Goal: Task Accomplishment & Management: Complete application form

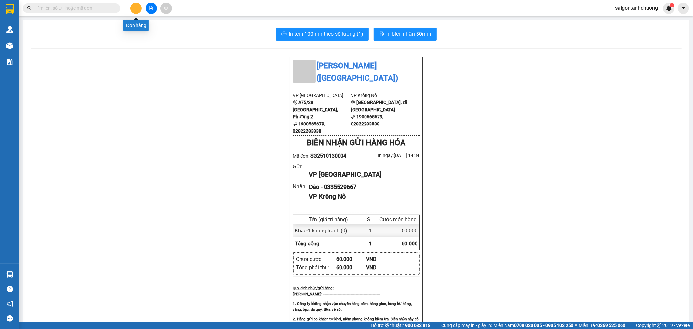
click at [135, 6] on icon "plus" at bounding box center [136, 8] width 5 height 5
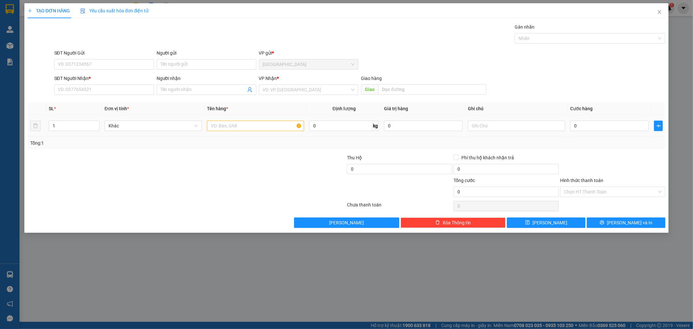
click at [207, 127] on td at bounding box center [255, 126] width 102 height 22
click at [212, 128] on input "text" at bounding box center [255, 126] width 97 height 10
type input "1 cục đen"
click at [132, 90] on input "SĐT Người Nhận *" at bounding box center [104, 90] width 100 height 10
type input "0914286887"
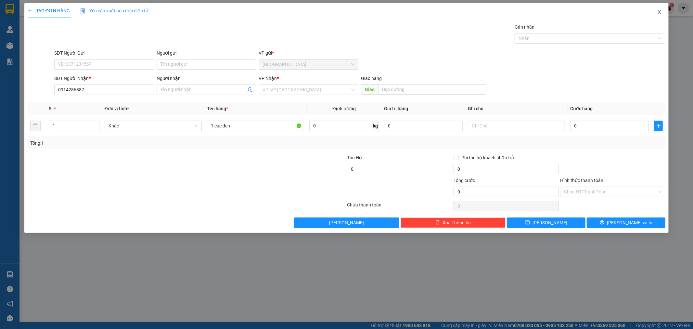
click at [659, 13] on icon "close" at bounding box center [660, 12] width 4 height 4
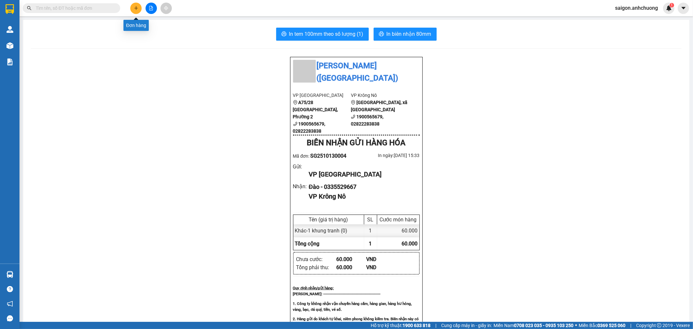
click at [137, 11] on button at bounding box center [135, 8] width 11 height 11
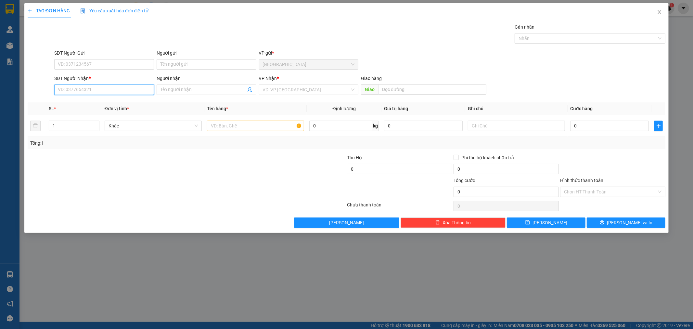
click at [116, 94] on input "SĐT Người Nhận *" at bounding box center [104, 90] width 100 height 10
type input "0975454005"
click at [129, 101] on div "0975454005 - anh thủy" at bounding box center [104, 102] width 92 height 7
type input "anh thủy"
type input "0975454005"
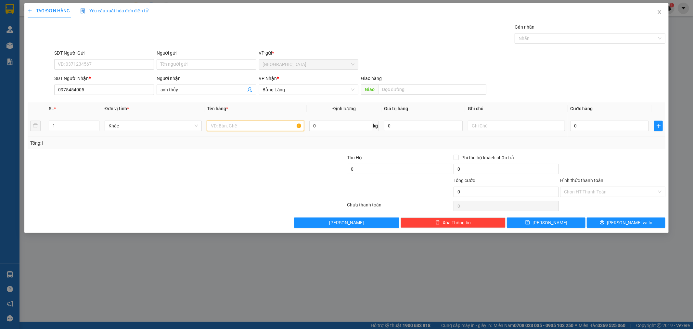
click at [223, 127] on input "text" at bounding box center [255, 126] width 97 height 10
type input "1 kiện"
type input "1"
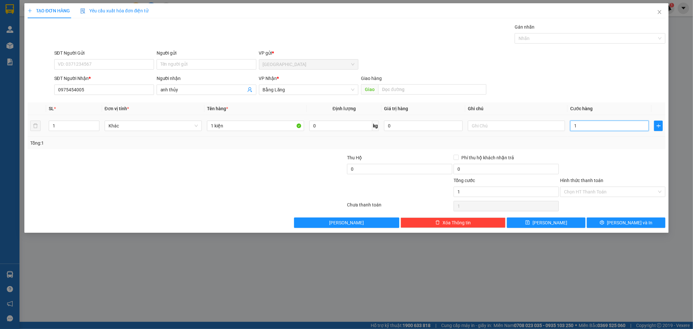
type input "10"
type input "100"
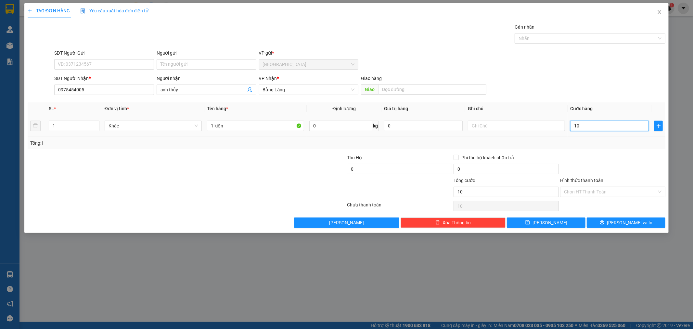
type input "100"
type input "100.000"
click at [602, 219] on button "[PERSON_NAME] và In" at bounding box center [626, 222] width 79 height 10
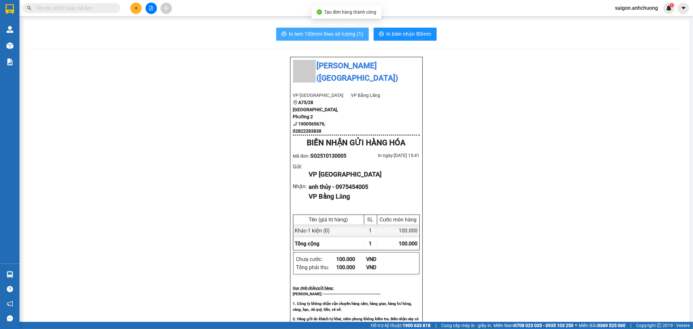
drag, startPoint x: 340, startPoint y: 24, endPoint x: 340, endPoint y: 31, distance: 6.8
click at [340, 26] on div "In tem 100mm theo số lượng (1) In biên nhận 80mm Anh Chương ([GEOGRAPHIC_DATA])…" at bounding box center [356, 288] width 667 height 536
click at [340, 31] on span "In tem 100mm theo số lượng (1)" at bounding box center [326, 34] width 74 height 8
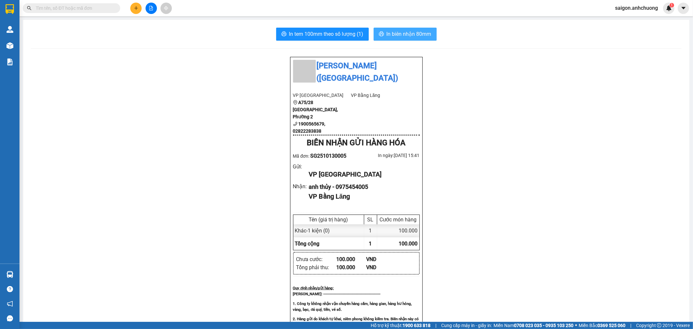
click at [418, 35] on span "In biên nhận 80mm" at bounding box center [409, 34] width 45 height 8
click at [135, 8] on icon "plus" at bounding box center [136, 8] width 5 height 5
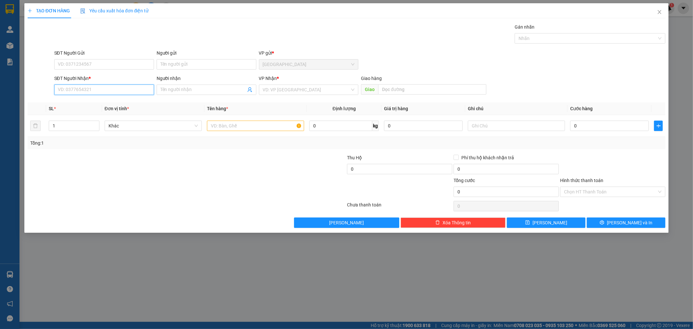
click at [76, 91] on input "SĐT Người Nhận *" at bounding box center [104, 90] width 100 height 10
type input "0917416279"
drag, startPoint x: 100, startPoint y: 102, endPoint x: 133, endPoint y: 107, distance: 33.5
click at [101, 102] on div "0917416279 - Toan" at bounding box center [104, 102] width 92 height 7
type input "Toan"
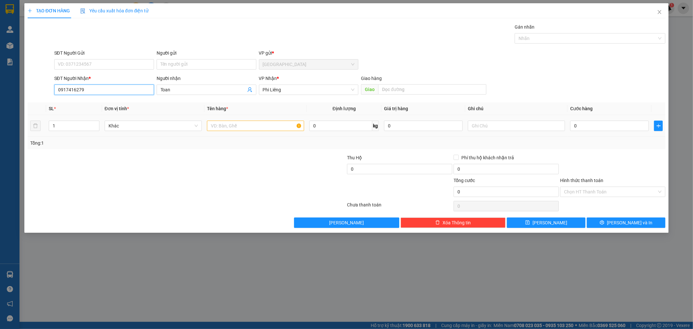
type input "0917416279"
click at [242, 124] on input "text" at bounding box center [255, 126] width 97 height 10
type input "1 thùng"
click at [618, 120] on div "0" at bounding box center [609, 125] width 79 height 13
click at [616, 120] on div "0" at bounding box center [609, 125] width 79 height 13
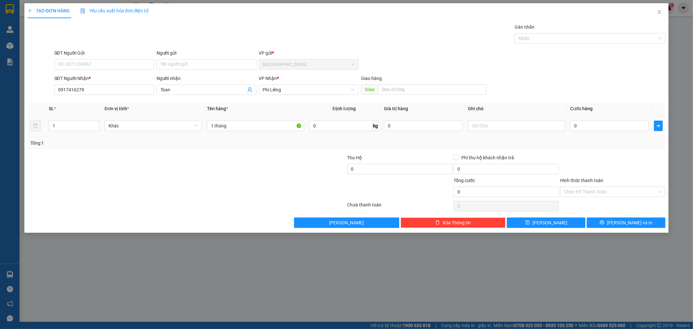
click at [630, 119] on td "0" at bounding box center [610, 126] width 84 height 22
click at [626, 124] on input "0" at bounding box center [609, 126] width 79 height 10
type input "5"
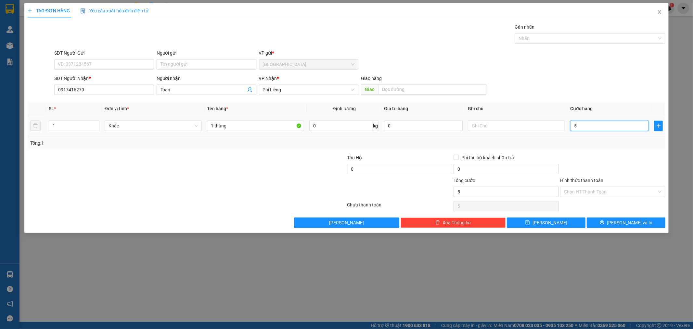
type input "50"
type input "50.000"
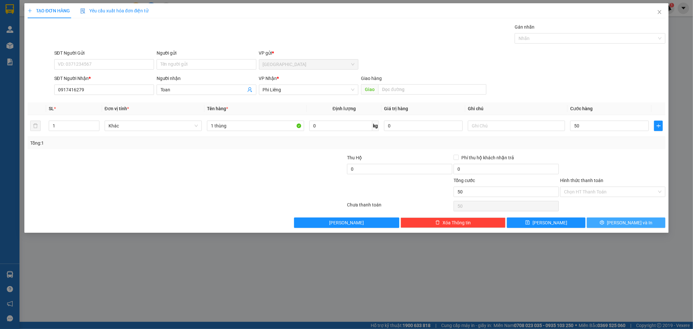
type input "50.000"
drag, startPoint x: 604, startPoint y: 218, endPoint x: 579, endPoint y: 223, distance: 25.1
click at [604, 219] on button "[PERSON_NAME] và In" at bounding box center [626, 222] width 79 height 10
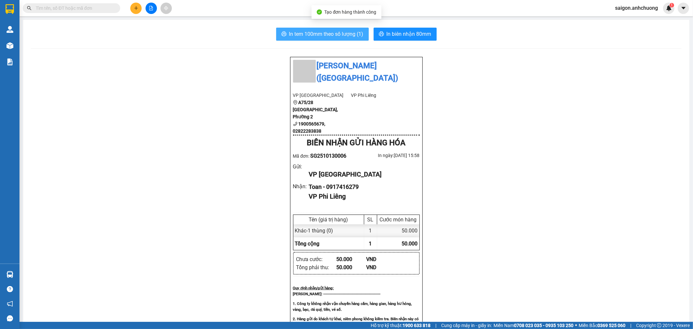
click at [355, 40] on button "In tem 100mm theo số lượng (1)" at bounding box center [322, 34] width 93 height 13
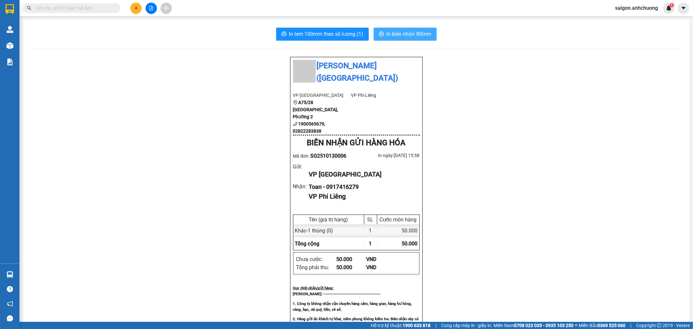
click at [416, 37] on span "In biên nhận 80mm" at bounding box center [409, 34] width 45 height 8
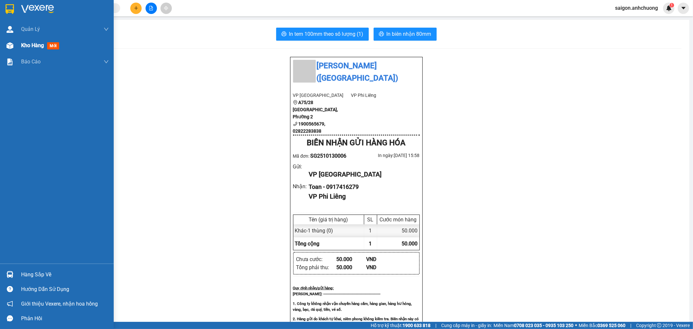
click at [26, 46] on span "Kho hàng" at bounding box center [32, 45] width 23 height 6
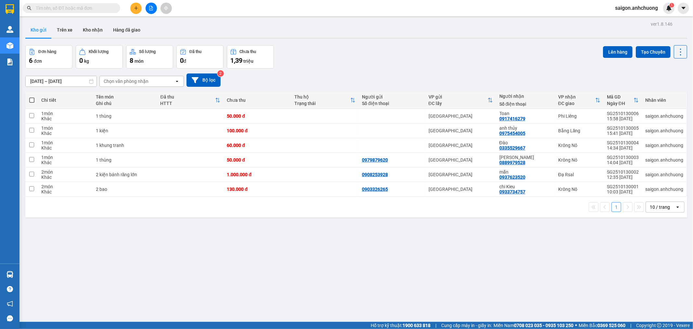
click at [136, 8] on icon "plus" at bounding box center [136, 8] width 5 height 5
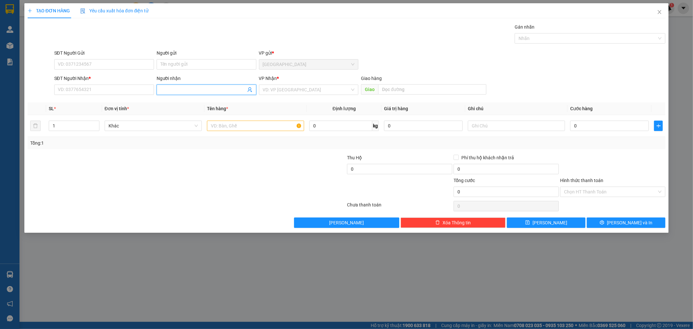
click at [206, 91] on input "Người nhận" at bounding box center [203, 89] width 85 height 7
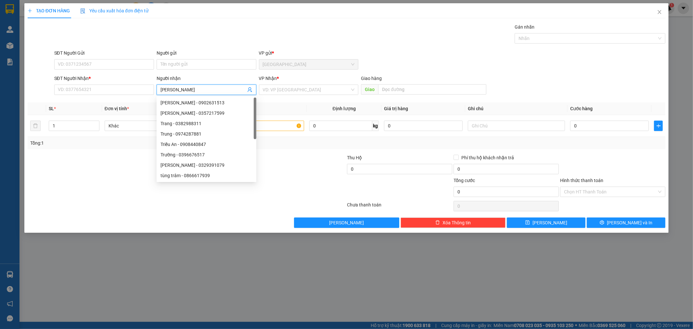
type input "trần nga"
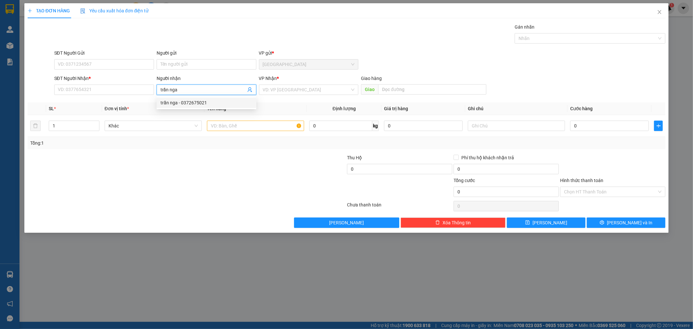
click at [199, 98] on div "trần nga - 0372675021" at bounding box center [207, 103] width 100 height 10
type input "0372675021"
type input "trần nga"
click at [294, 86] on input "search" at bounding box center [306, 90] width 87 height 10
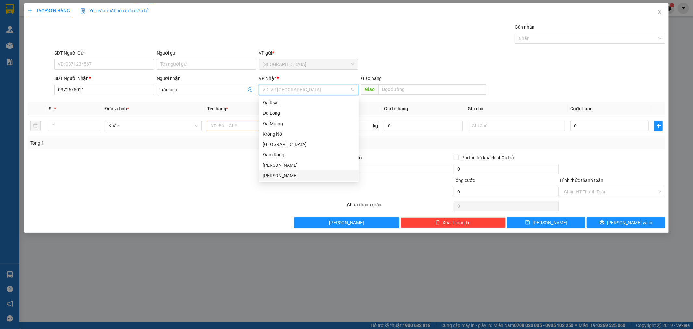
click at [273, 177] on div "[PERSON_NAME]" at bounding box center [309, 175] width 92 height 7
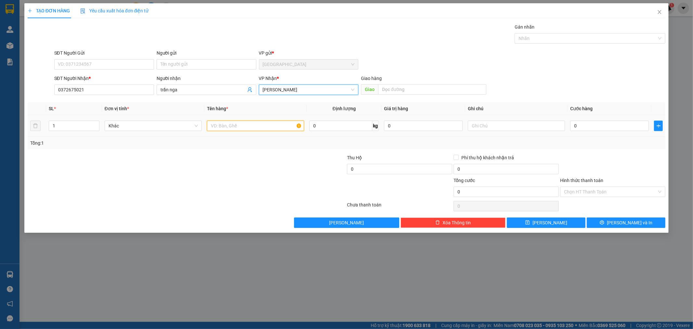
click at [242, 128] on input "text" at bounding box center [255, 126] width 97 height 10
type input "1 thùng"
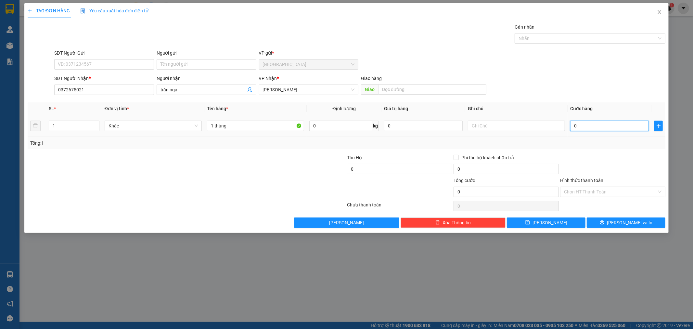
click at [589, 129] on input "0" at bounding box center [609, 126] width 79 height 10
type input "1"
type input "12"
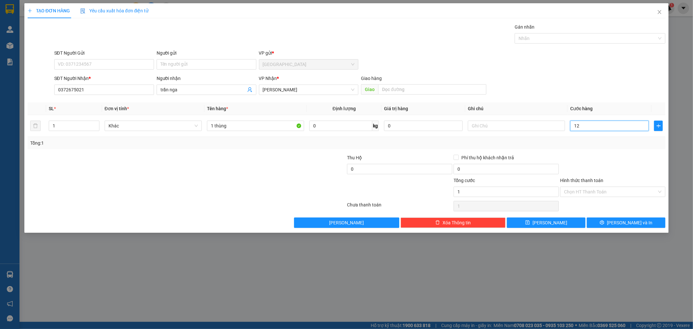
type input "12"
type input "120"
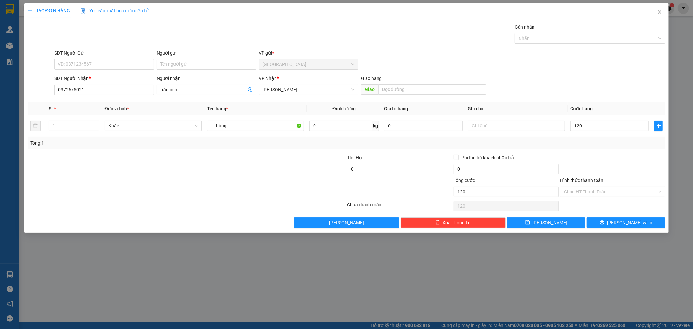
type input "120.000"
drag, startPoint x: 583, startPoint y: 202, endPoint x: 581, endPoint y: 192, distance: 10.0
click at [583, 200] on div "Chọn HT Thanh Toán" at bounding box center [613, 206] width 107 height 13
click at [581, 191] on input "Hình thức thanh toán" at bounding box center [610, 192] width 93 height 10
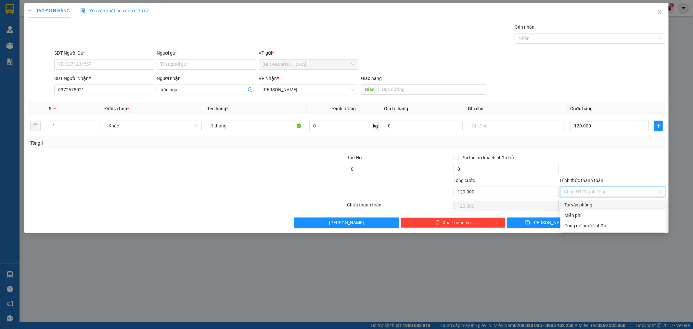
click at [575, 205] on div "Tại văn phòng" at bounding box center [614, 204] width 98 height 7
type input "0"
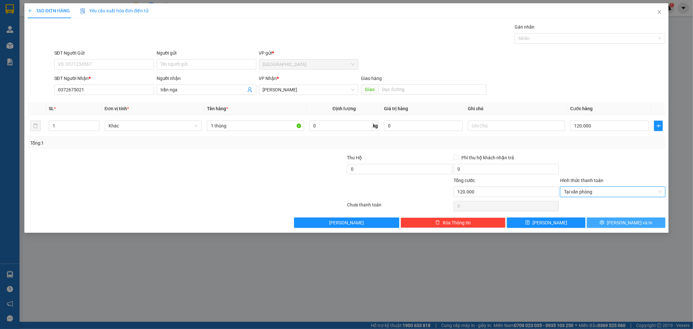
click at [605, 221] on icon "printer" at bounding box center [602, 222] width 4 height 4
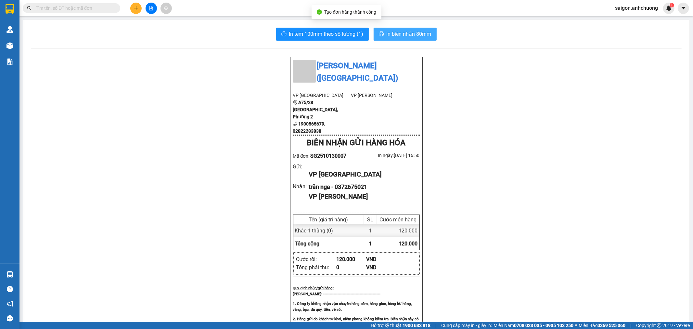
click at [399, 39] on button "In biên nhận 80mm" at bounding box center [405, 34] width 63 height 13
drag, startPoint x: 339, startPoint y: 26, endPoint x: 340, endPoint y: 42, distance: 16.3
click at [339, 28] on div "In tem 100mm theo số lượng (1) In biên nhận 80mm Anh Chương ([GEOGRAPHIC_DATA])…" at bounding box center [356, 287] width 667 height 534
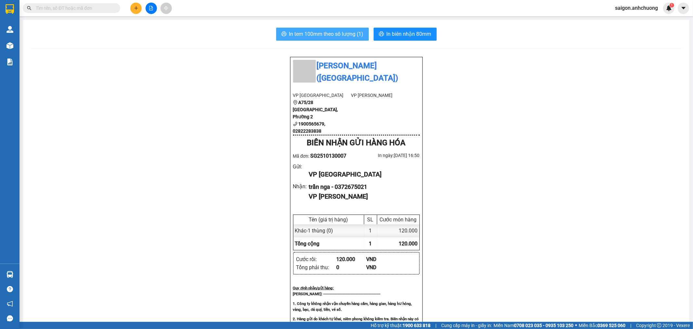
click at [340, 34] on span "In tem 100mm theo số lượng (1)" at bounding box center [326, 34] width 74 height 8
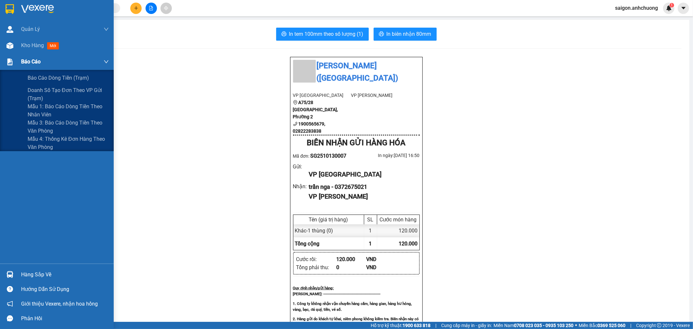
click at [20, 54] on div "Báo cáo" at bounding box center [57, 62] width 114 height 16
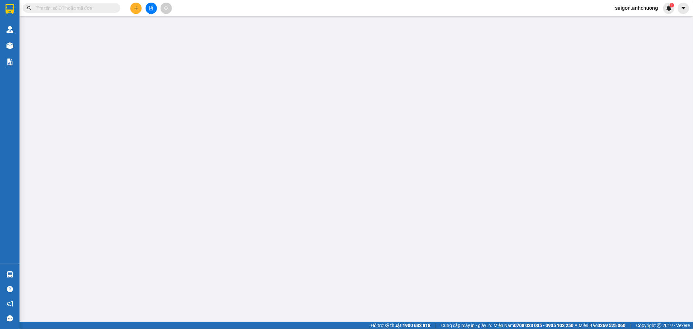
click at [142, 7] on div at bounding box center [151, 8] width 49 height 11
click at [138, 9] on button at bounding box center [135, 8] width 11 height 11
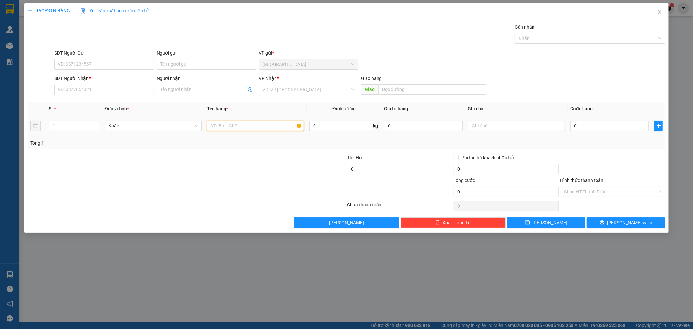
click at [270, 122] on input "text" at bounding box center [255, 126] width 97 height 10
type input "1 thùng xốp"
click at [612, 127] on input "0" at bounding box center [609, 126] width 79 height 10
type input "1"
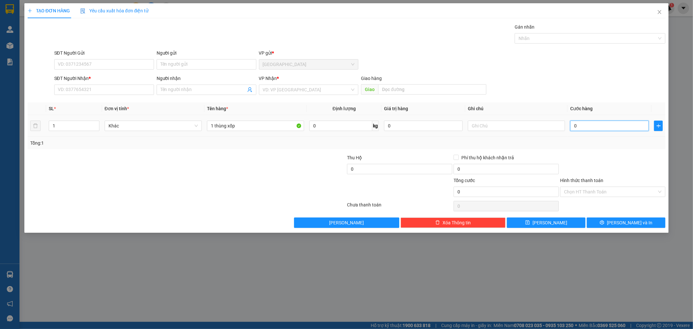
type input "1"
type input "15"
type input "150"
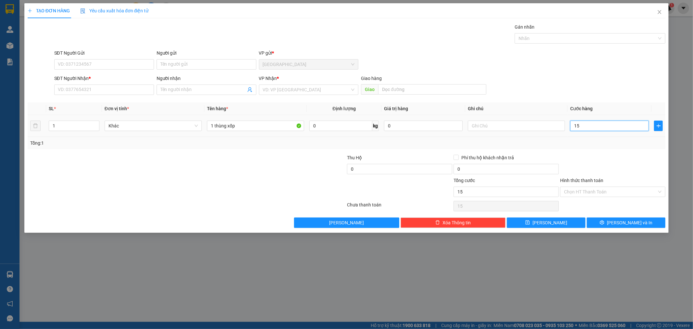
type input "150"
type input "150.000"
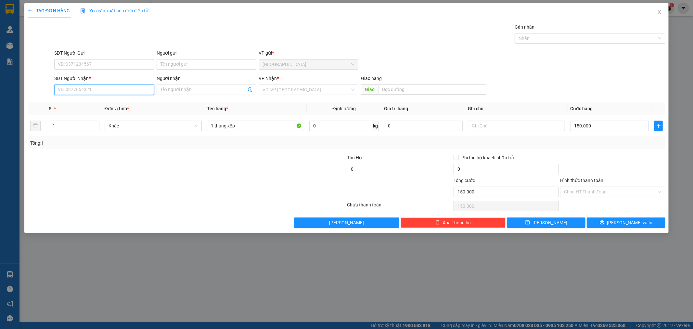
click at [139, 89] on input "SĐT Người Nhận *" at bounding box center [104, 90] width 100 height 10
click at [121, 106] on div "0961261331 - minh" at bounding box center [104, 102] width 92 height 7
type input "0961261331"
type input "minh"
type input "0961261331"
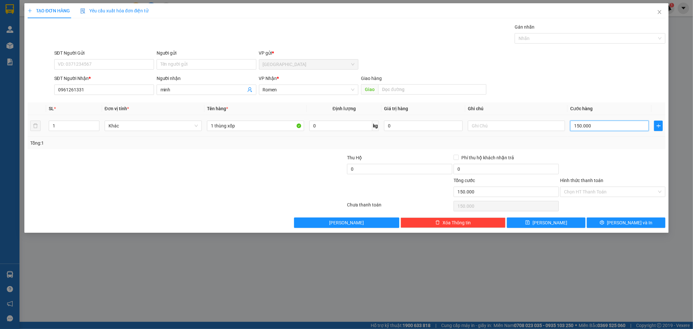
type input "1"
type input "10"
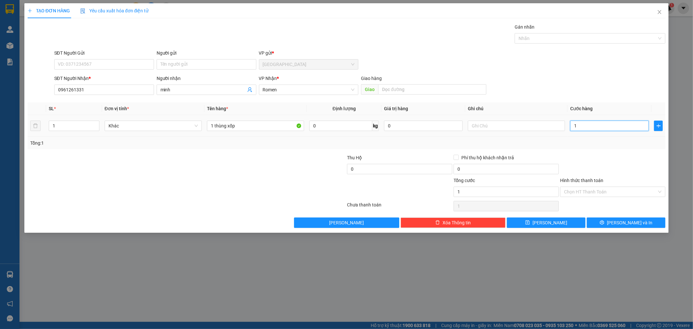
type input "10"
type input "100"
type input "100.000"
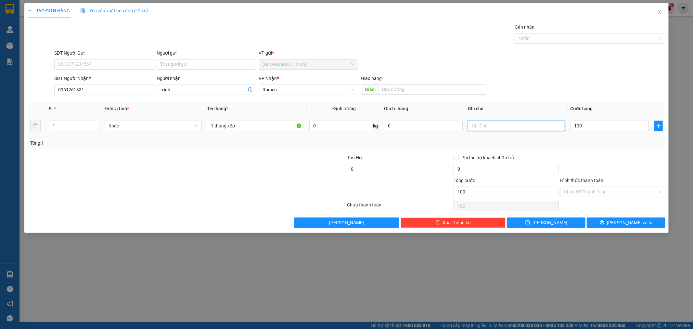
type input "100.000"
click at [481, 126] on input "text" at bounding box center [516, 126] width 97 height 10
type input "k bao bể"
type input "1"
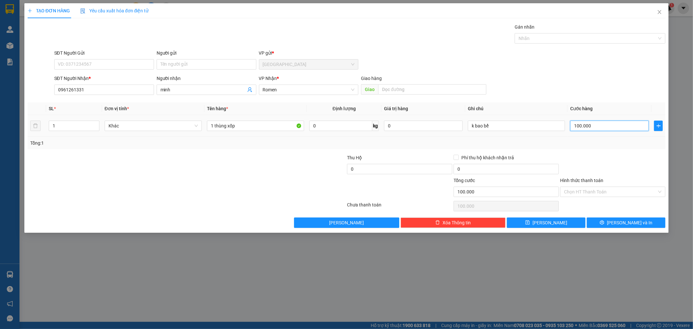
type input "1"
type input "12"
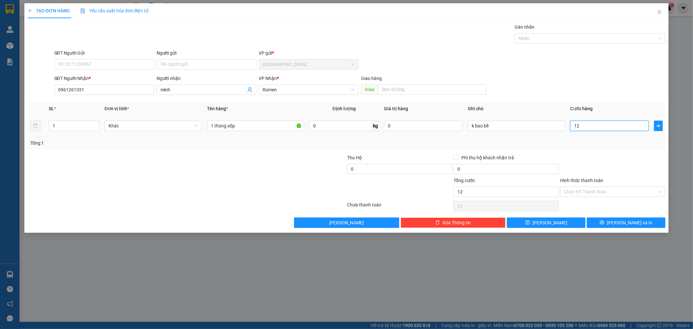
type input "120"
type input "120.000"
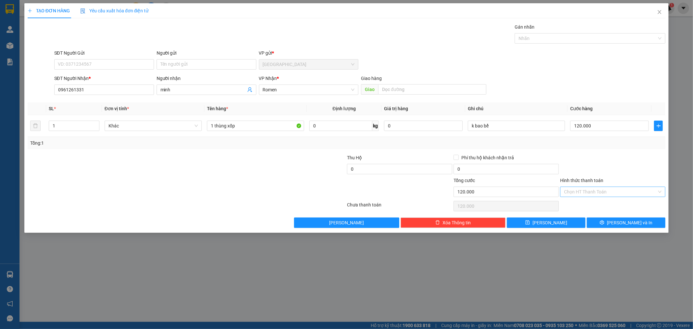
click at [601, 189] on input "Hình thức thanh toán" at bounding box center [610, 192] width 93 height 10
click at [582, 203] on div "Tại văn phòng" at bounding box center [614, 204] width 98 height 7
type input "0"
click at [614, 226] on button "[PERSON_NAME] và In" at bounding box center [626, 222] width 79 height 10
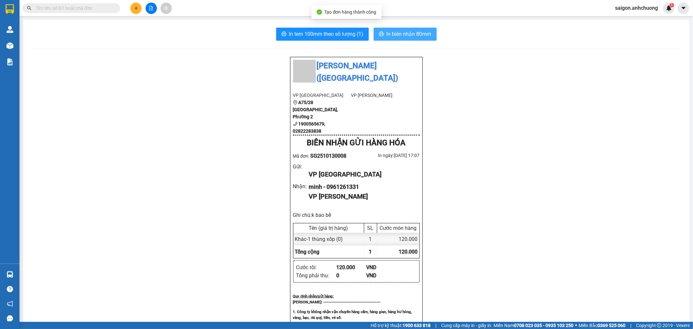
click at [387, 33] on span "In biên nhận 80mm" at bounding box center [409, 34] width 45 height 8
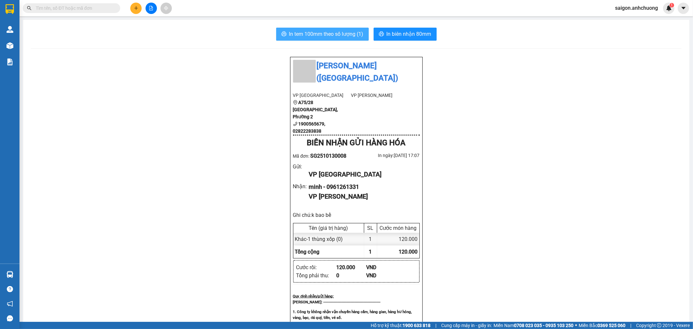
click at [301, 28] on button "In tem 100mm theo số lượng (1)" at bounding box center [322, 34] width 93 height 13
click at [134, 7] on icon "plus" at bounding box center [136, 8] width 5 height 5
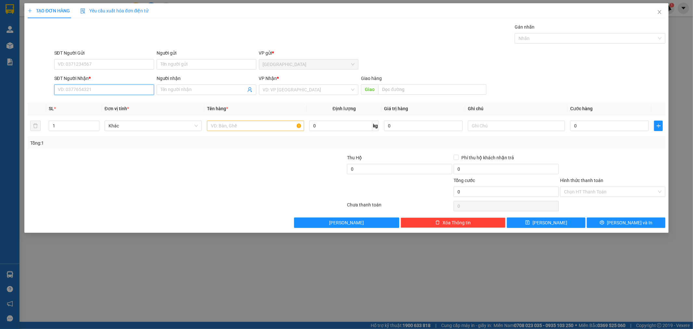
click at [114, 92] on input "SĐT Người Nhận *" at bounding box center [104, 90] width 100 height 10
click at [97, 124] on icon "up" at bounding box center [96, 124] width 2 height 2
type input "4"
click at [97, 124] on icon "up" at bounding box center [96, 124] width 2 height 2
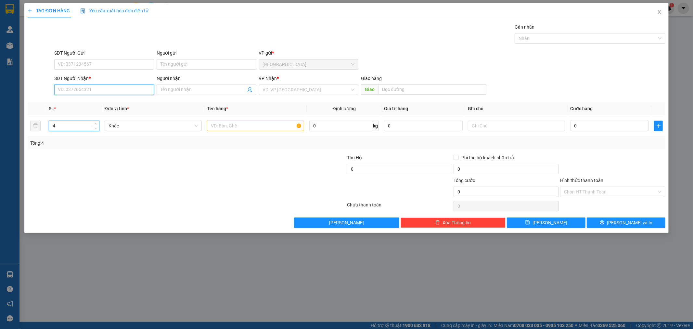
click at [107, 90] on input "SĐT Người Nhận *" at bounding box center [104, 90] width 100 height 10
type input "0978343785"
click at [115, 100] on div "0978343785 - thien hoa" at bounding box center [104, 102] width 92 height 7
type input "thien hoa"
type input "0978343785"
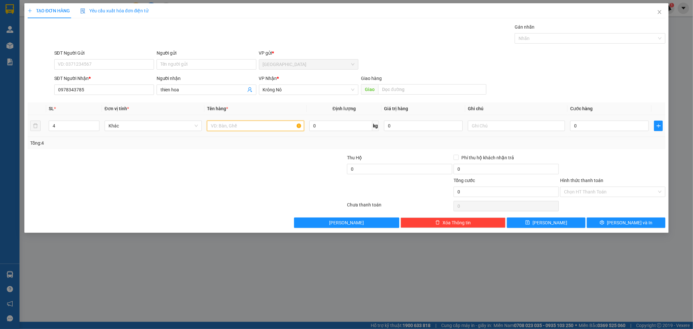
click at [265, 128] on input "text" at bounding box center [255, 126] width 97 height 10
type input "4 thùng"
click at [632, 228] on button "[PERSON_NAME] và In" at bounding box center [626, 222] width 79 height 10
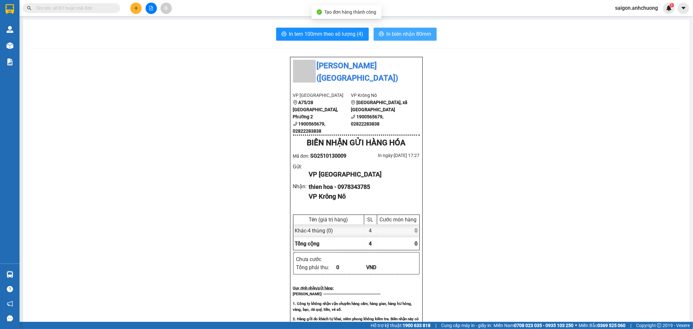
click at [400, 33] on span "In biên nhận 80mm" at bounding box center [409, 34] width 45 height 8
click at [139, 3] on div at bounding box center [151, 8] width 49 height 11
click at [137, 7] on icon "plus" at bounding box center [136, 8] width 5 height 5
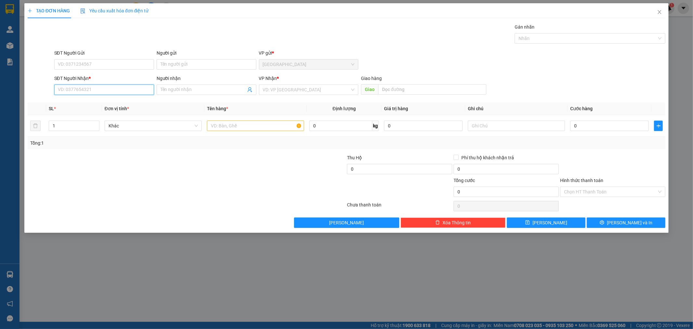
click at [115, 95] on input "SĐT Người Nhận *" at bounding box center [104, 90] width 100 height 10
type input "0378540718"
click at [163, 91] on input "Người nhận" at bounding box center [203, 89] width 85 height 7
type input "a.long"
click at [242, 128] on input "text" at bounding box center [255, 126] width 97 height 10
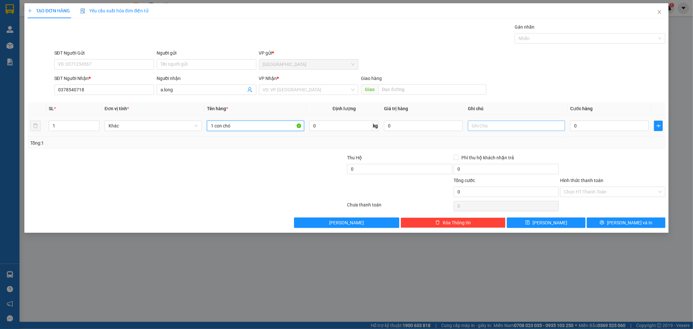
type input "1 con chó"
click at [493, 128] on input "text" at bounding box center [516, 126] width 97 height 10
type input "[PERSON_NAME] chết"
click at [633, 126] on input "0" at bounding box center [609, 126] width 79 height 10
type input "1"
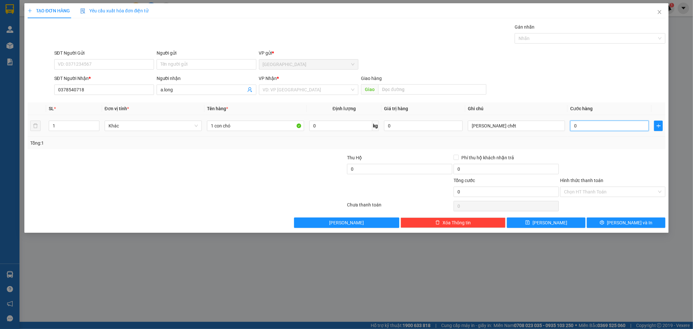
type input "1"
type input "10"
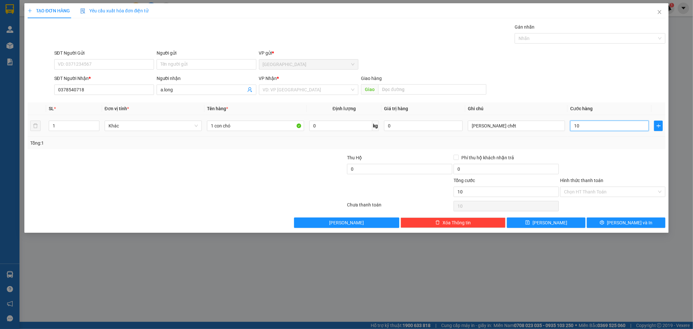
type input "100"
type input "100.000"
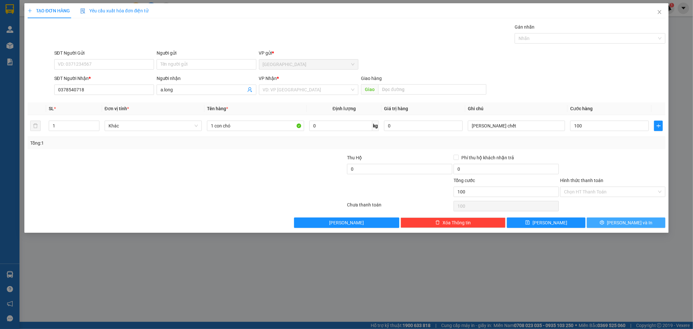
type input "100.000"
click at [605, 222] on icon "printer" at bounding box center [602, 222] width 4 height 4
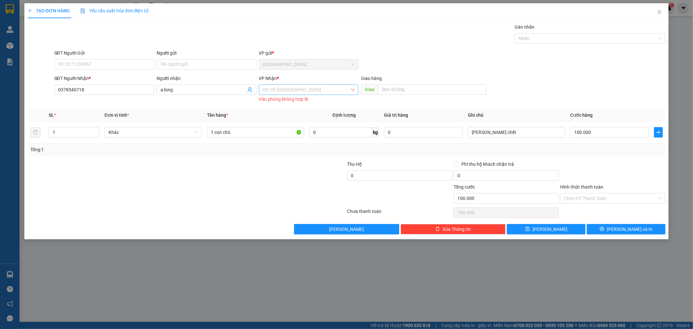
click at [340, 88] on input "search" at bounding box center [306, 90] width 87 height 10
type input "ph"
click at [284, 102] on div "Phi Liêng" at bounding box center [309, 102] width 92 height 7
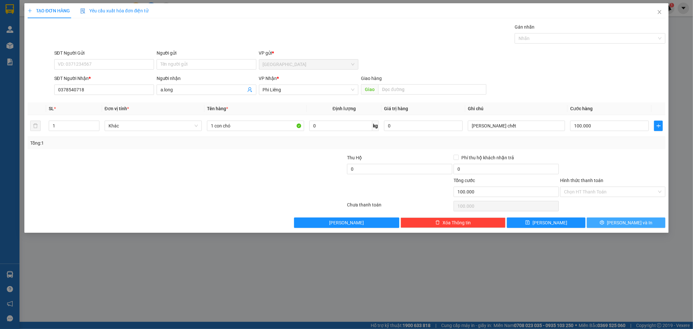
click at [595, 219] on button "[PERSON_NAME] và In" at bounding box center [626, 222] width 79 height 10
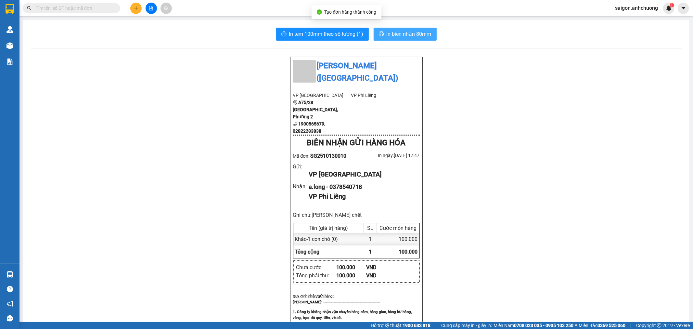
click at [394, 28] on button "In biên nhận 80mm" at bounding box center [405, 34] width 63 height 13
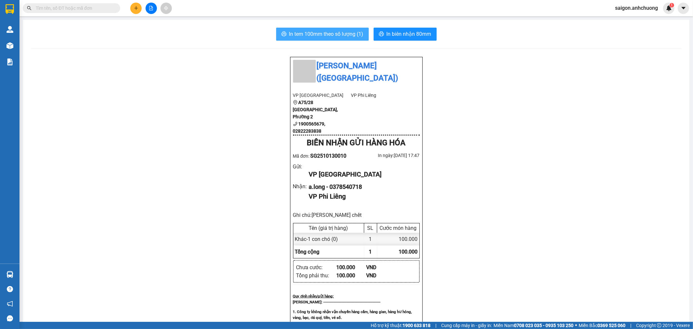
click at [317, 28] on button "In tem 100mm theo số lượng (1)" at bounding box center [322, 34] width 93 height 13
click at [131, 6] on button at bounding box center [135, 8] width 11 height 11
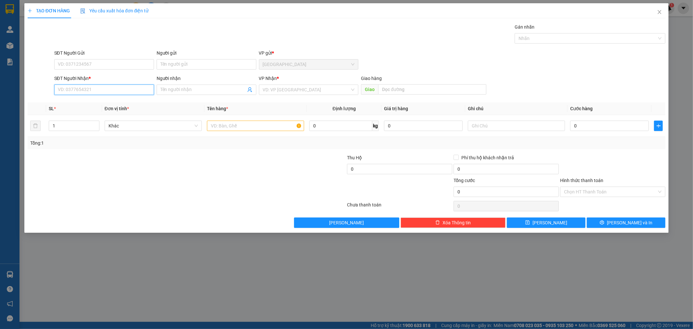
click at [128, 90] on input "SĐT Người Nhận *" at bounding box center [104, 90] width 100 height 10
click at [78, 89] on input "SĐT Người Nhận *" at bounding box center [104, 90] width 100 height 10
type input "0342679410"
click at [95, 99] on div "0342679410 - nguyên" at bounding box center [104, 102] width 92 height 7
type input "nguyên"
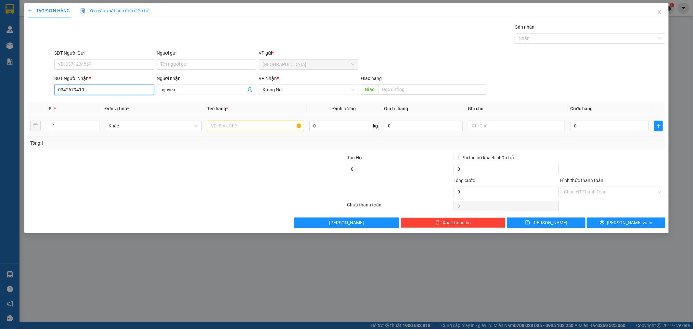
type input "0342679410"
click at [231, 127] on input "text" at bounding box center [255, 126] width 97 height 10
type input "1 thùng đồ ăn"
click at [603, 126] on input "0" at bounding box center [609, 126] width 79 height 10
type input "5"
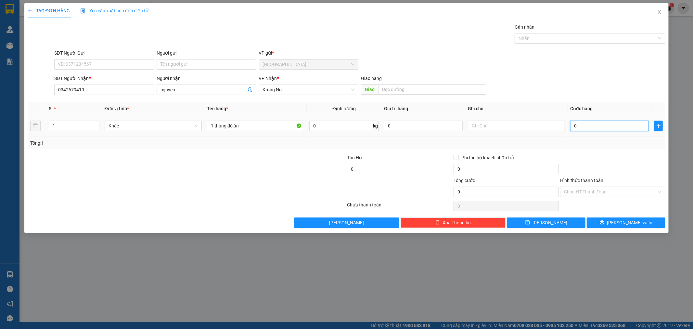
type input "5"
type input "50"
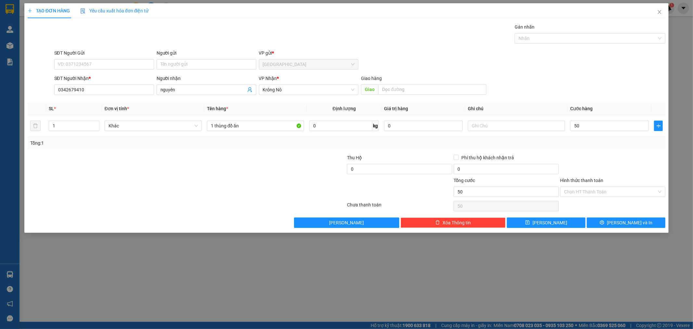
type input "50.000"
click at [607, 151] on div "Transit Pickup Surcharge Ids Transit Deliver Surcharge Ids Transit Deliver Surc…" at bounding box center [347, 125] width 638 height 204
click at [613, 125] on input "50.000" at bounding box center [609, 126] width 79 height 10
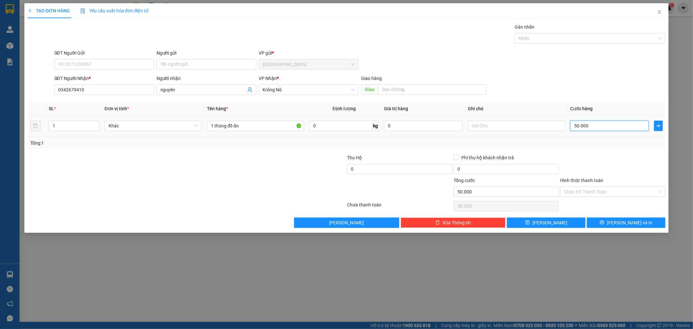
click at [613, 125] on input "50.000" at bounding box center [609, 126] width 79 height 10
type input "4"
type input "40"
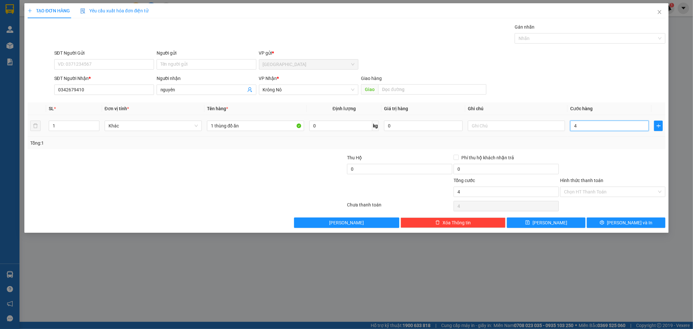
type input "40"
type input "40.000"
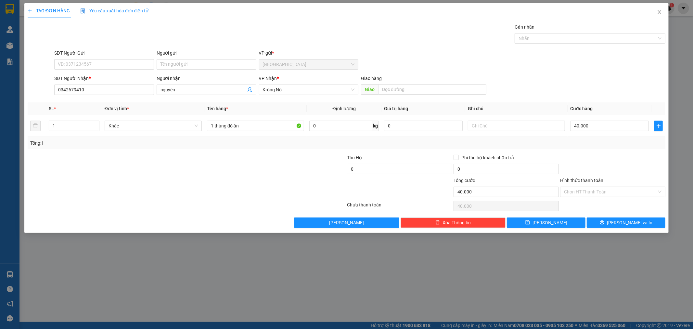
drag, startPoint x: 613, startPoint y: 141, endPoint x: 616, endPoint y: 139, distance: 3.9
click at [616, 139] on div "Tổng: 1" at bounding box center [346, 142] width 633 height 7
click at [606, 226] on button "[PERSON_NAME] và In" at bounding box center [626, 222] width 79 height 10
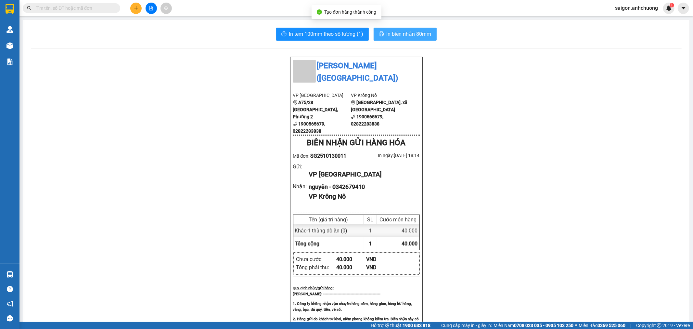
click at [395, 34] on span "In biên nhận 80mm" at bounding box center [409, 34] width 45 height 8
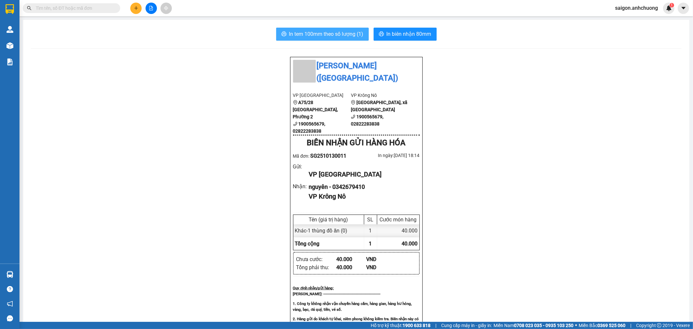
click at [306, 30] on button "In tem 100mm theo số lượng (1)" at bounding box center [322, 34] width 93 height 13
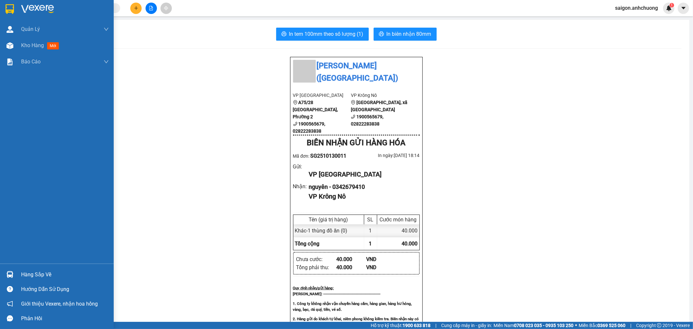
click at [15, 4] on div at bounding box center [57, 10] width 114 height 21
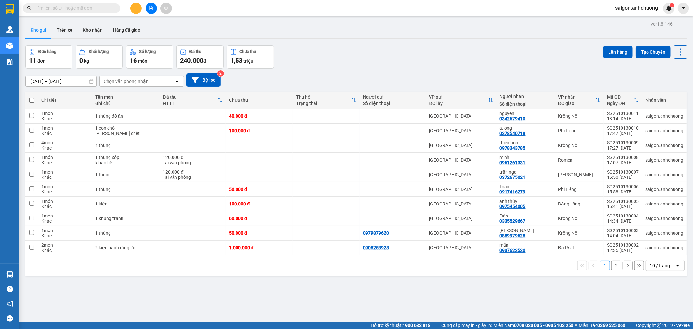
click at [38, 31] on button "Kho gửi" at bounding box center [38, 30] width 26 height 16
click at [548, 249] on div "mẫn 0937623520" at bounding box center [526, 247] width 52 height 10
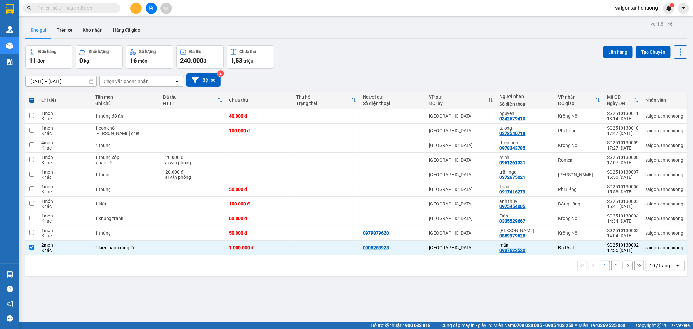
drag, startPoint x: 655, startPoint y: 267, endPoint x: 655, endPoint y: 272, distance: 4.9
click at [655, 267] on div "10 / trang" at bounding box center [660, 265] width 20 height 7
click at [655, 254] on span "100 / trang" at bounding box center [657, 252] width 23 height 7
checkbox input "false"
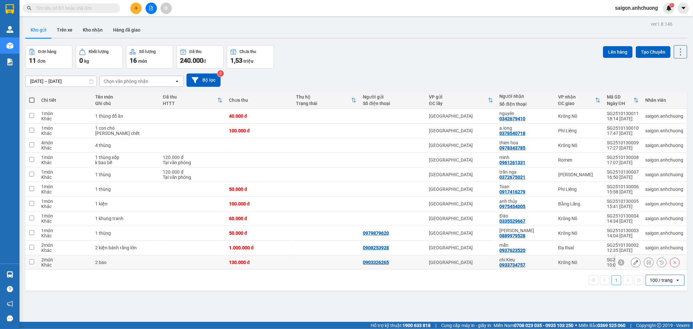
click at [535, 260] on div "chi Kieu" at bounding box center [526, 259] width 52 height 5
checkbox input "true"
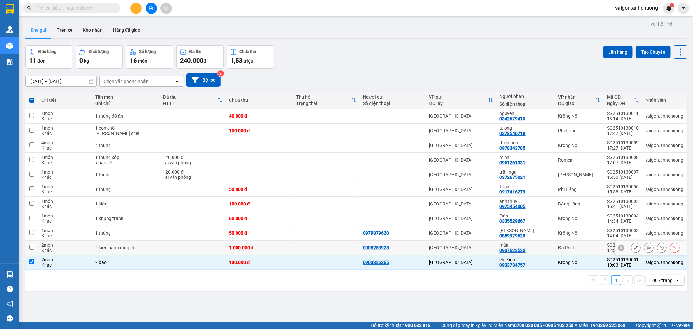
click at [544, 244] on div "mẫn" at bounding box center [526, 244] width 52 height 5
checkbox input "true"
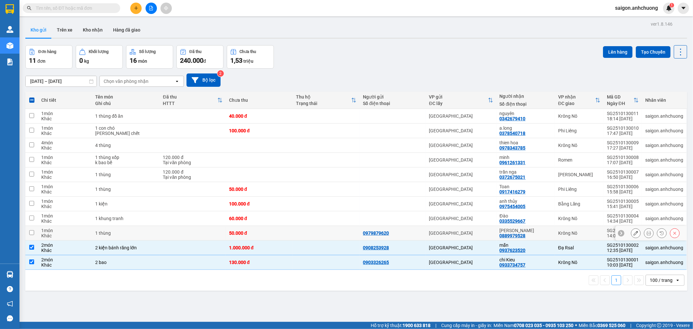
click at [536, 231] on div "[PERSON_NAME]" at bounding box center [526, 230] width 52 height 5
checkbox input "true"
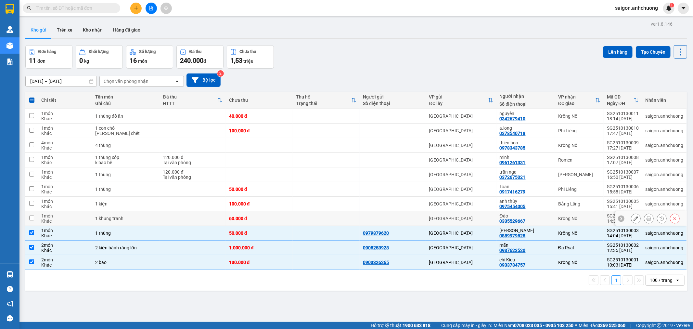
click at [542, 218] on div "Đào" at bounding box center [526, 215] width 52 height 5
checkbox input "true"
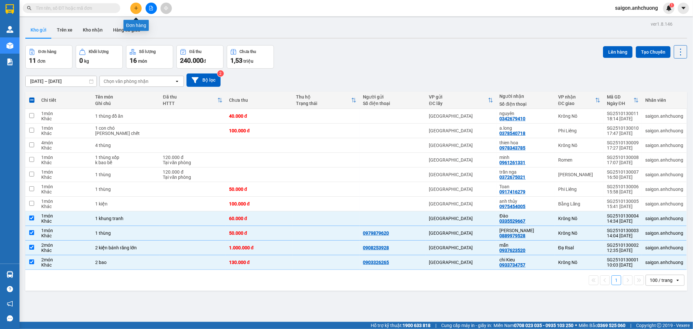
click at [138, 10] on button at bounding box center [135, 8] width 11 height 11
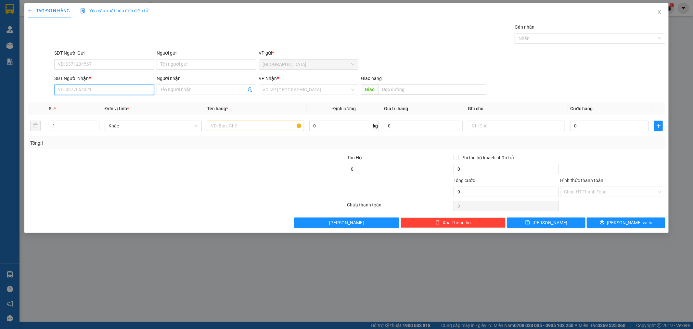
click at [118, 86] on input "SĐT Người Nhận *" at bounding box center [104, 90] width 100 height 10
type input "0977937421"
click at [115, 103] on div "0977937421 - chị vy" at bounding box center [104, 102] width 92 height 7
type input "chị vy"
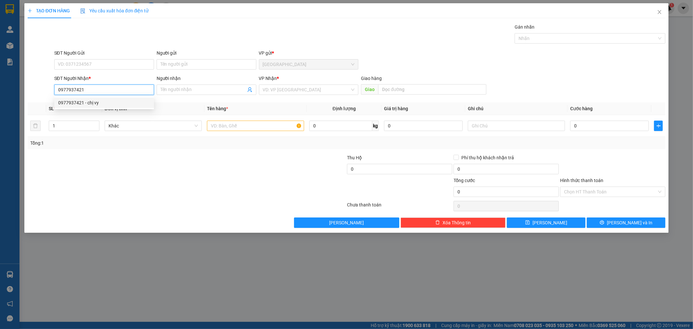
type input "ĐẠ MRONG"
type input "0977937421"
click at [242, 124] on input "text" at bounding box center [255, 126] width 97 height 10
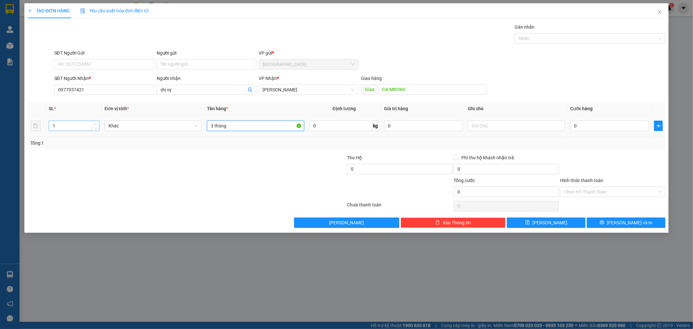
type input "3 thùng"
click at [95, 122] on span "Increase Value" at bounding box center [95, 124] width 7 height 6
type input "3"
click at [95, 122] on span "Increase Value" at bounding box center [95, 124] width 7 height 6
click at [608, 122] on input "0" at bounding box center [609, 126] width 79 height 10
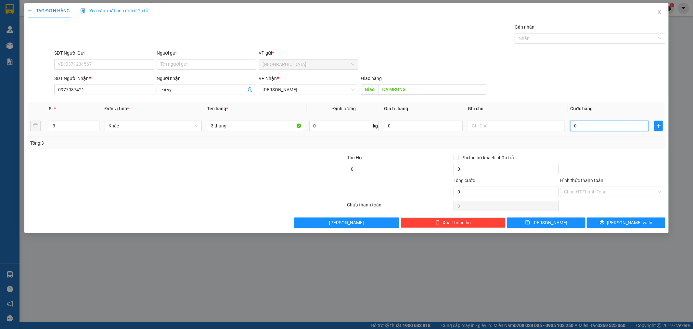
type input "2"
type input "25"
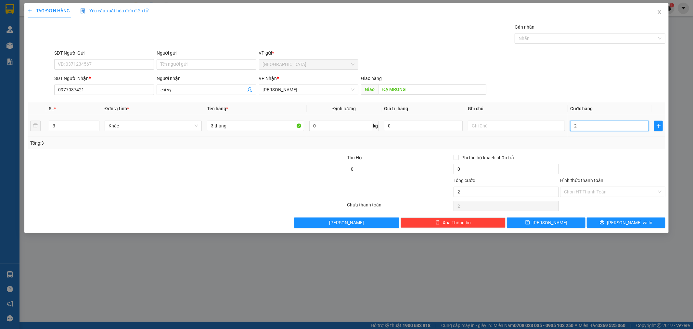
type input "25"
type input "250"
type input "250.000"
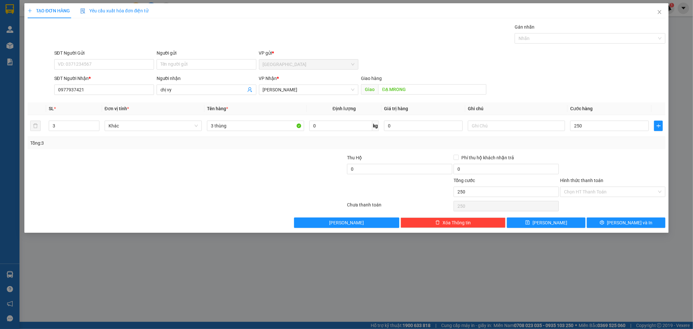
type input "250.000"
click at [634, 152] on div "Transit Pickup Surcharge Ids Transit Deliver Surcharge Ids Transit Deliver Surc…" at bounding box center [347, 125] width 638 height 204
click at [623, 221] on span "[PERSON_NAME] và In" at bounding box center [630, 222] width 46 height 7
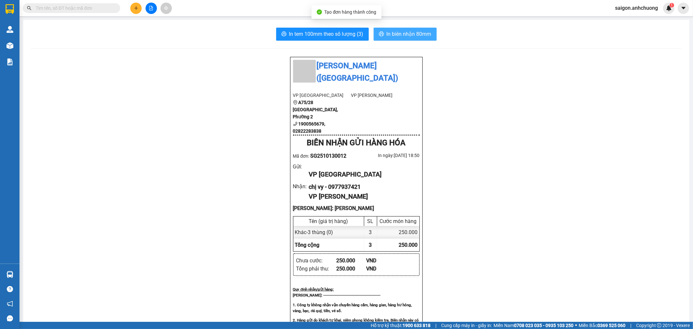
click at [410, 38] on button "In biên nhận 80mm" at bounding box center [405, 34] width 63 height 13
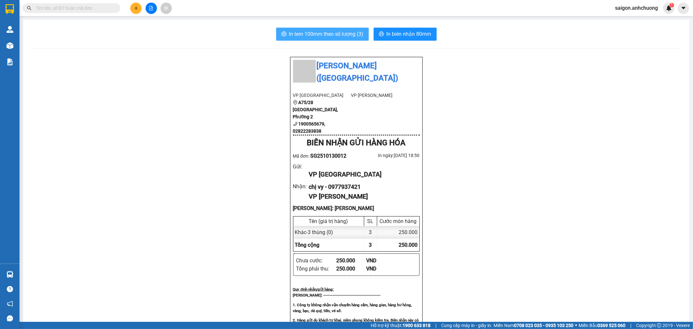
click at [319, 31] on span "In tem 100mm theo số lượng (3)" at bounding box center [326, 34] width 74 height 8
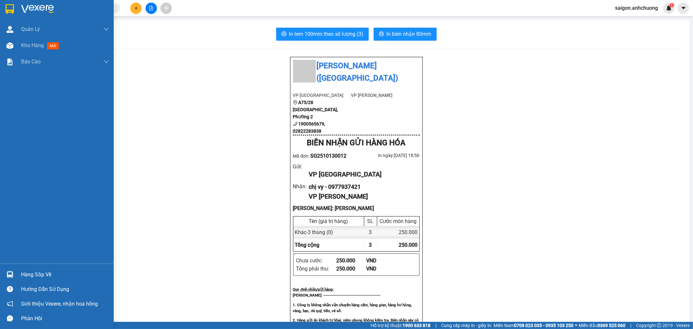
click at [8, 6] on img at bounding box center [10, 9] width 8 height 10
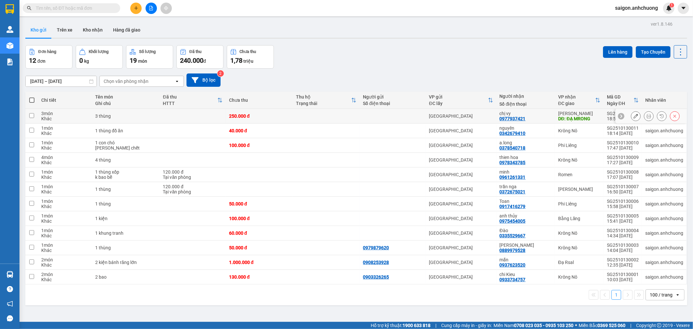
click at [634, 116] on icon at bounding box center [636, 116] width 5 height 5
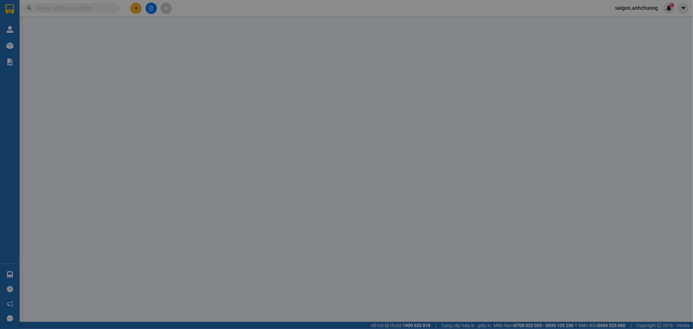
type input "0977937421"
type input "chị vy"
type input "ĐẠ MRONG"
type input "0"
type input "250.000"
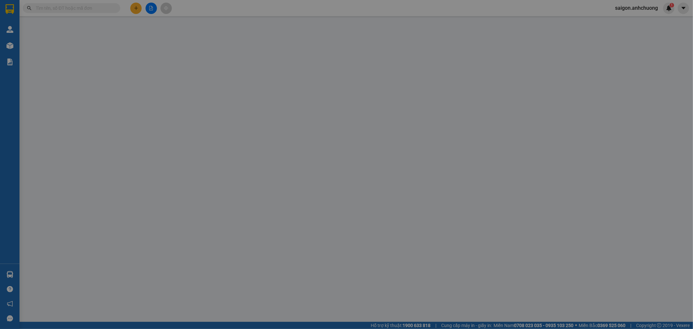
type input "250.000"
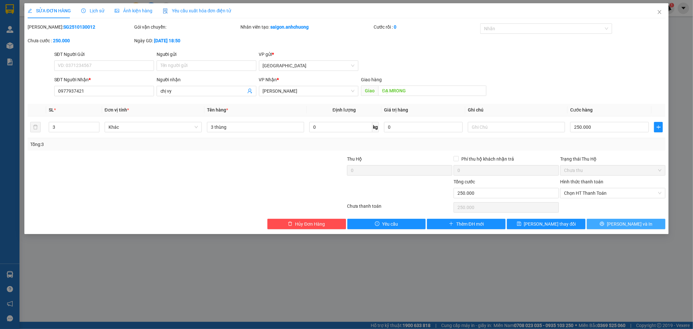
click at [609, 222] on button "[PERSON_NAME] và In" at bounding box center [626, 224] width 79 height 10
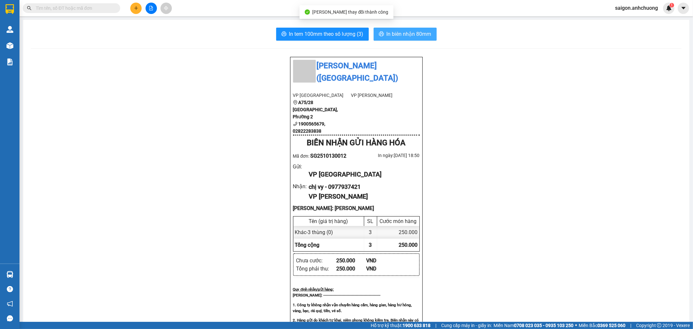
click at [399, 30] on span "In biên nhận 80mm" at bounding box center [409, 34] width 45 height 8
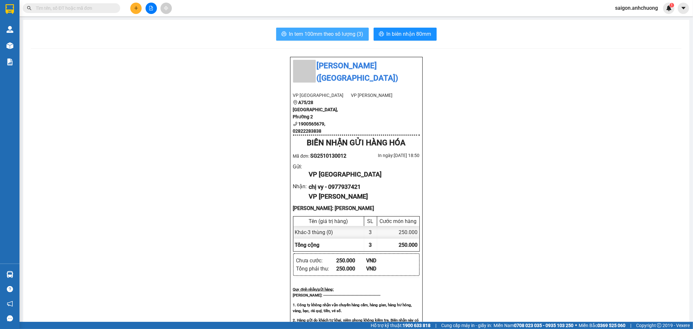
click at [330, 34] on span "In tem 100mm theo số lượng (3)" at bounding box center [326, 34] width 74 height 8
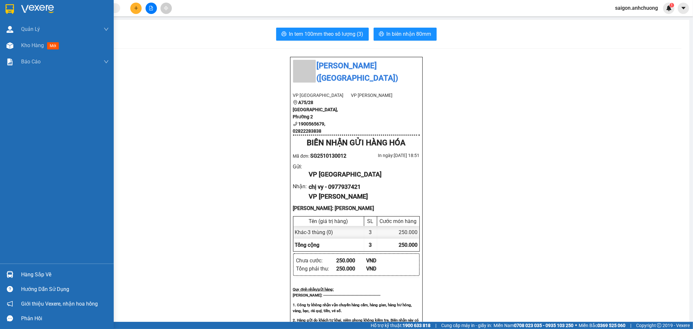
click at [20, 7] on div at bounding box center [57, 10] width 114 height 21
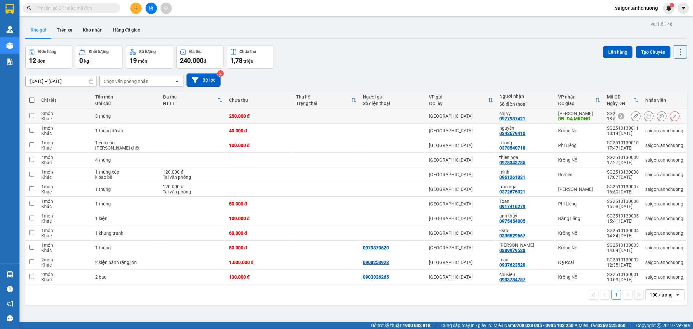
click at [634, 116] on icon at bounding box center [636, 116] width 5 height 5
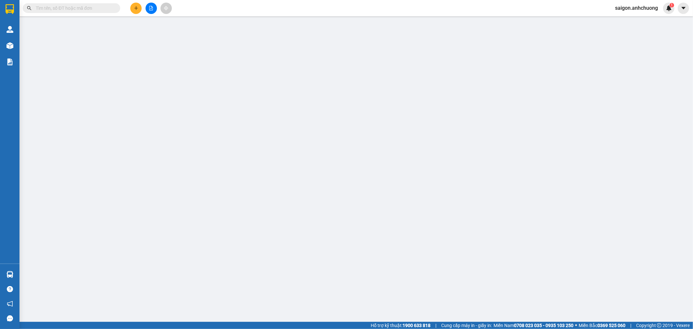
type input "0977937421"
type input "chị vy"
type input "ĐẠ MRONG"
type input "0"
type input "250.000"
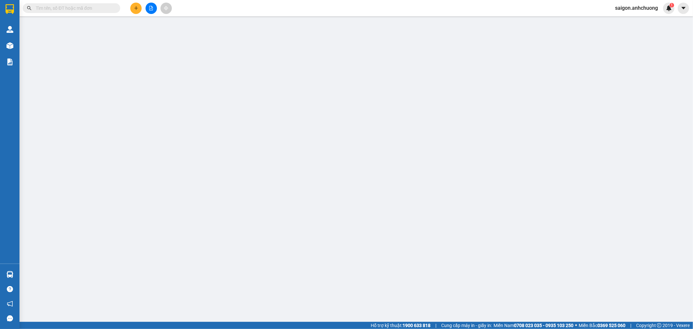
type input "250.000"
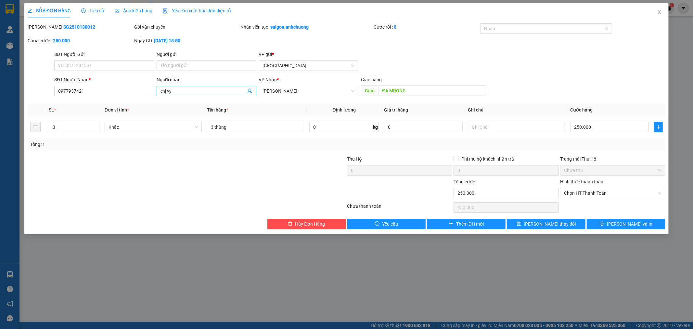
click at [212, 91] on input "chị vy" at bounding box center [203, 90] width 85 height 7
type input "Quế Chi"
click at [563, 225] on button "[PERSON_NAME] thay đổi" at bounding box center [546, 224] width 79 height 10
